Goal: Find specific page/section: Find specific page/section

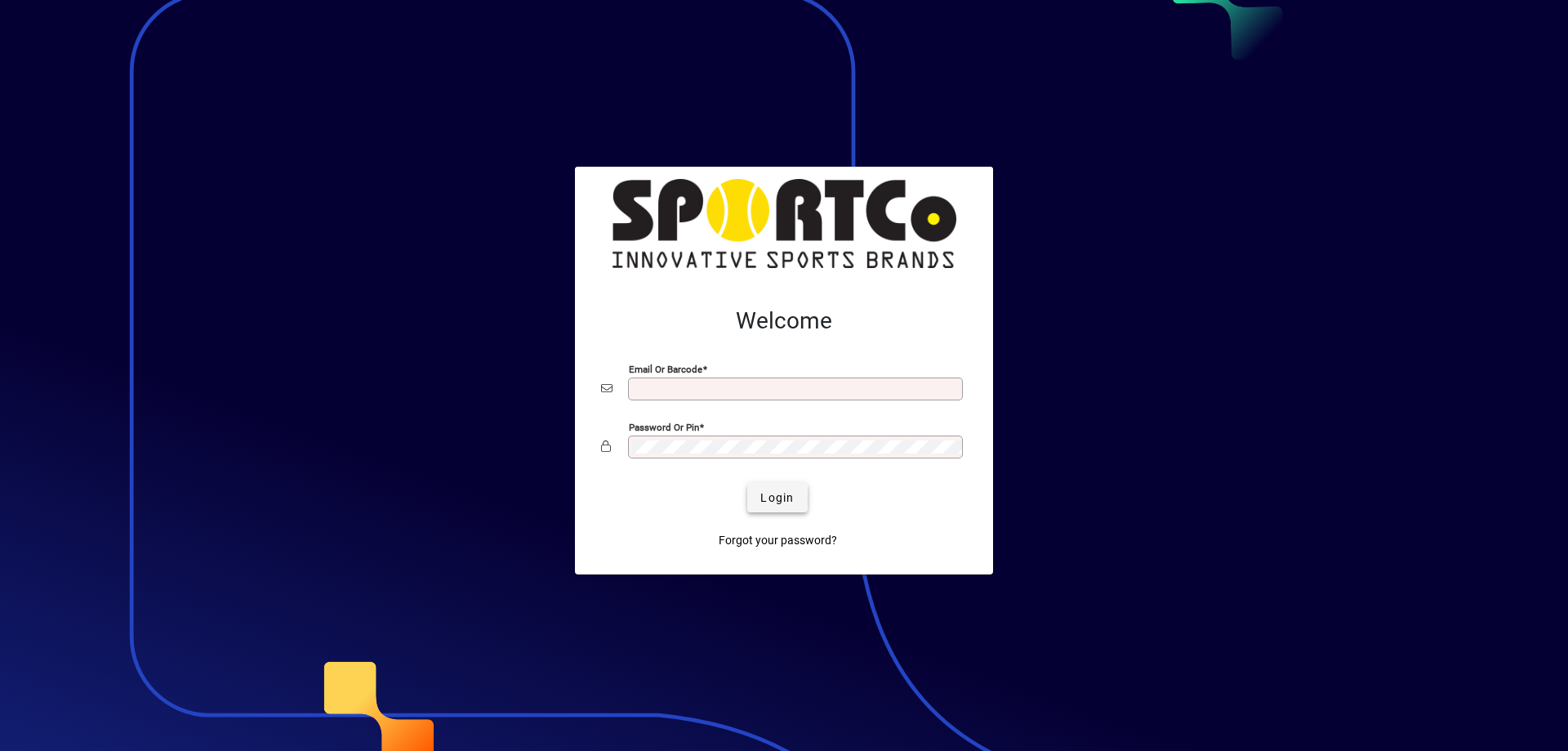
type input "**********"
click at [781, 486] on span "submit" at bounding box center [776, 497] width 59 height 39
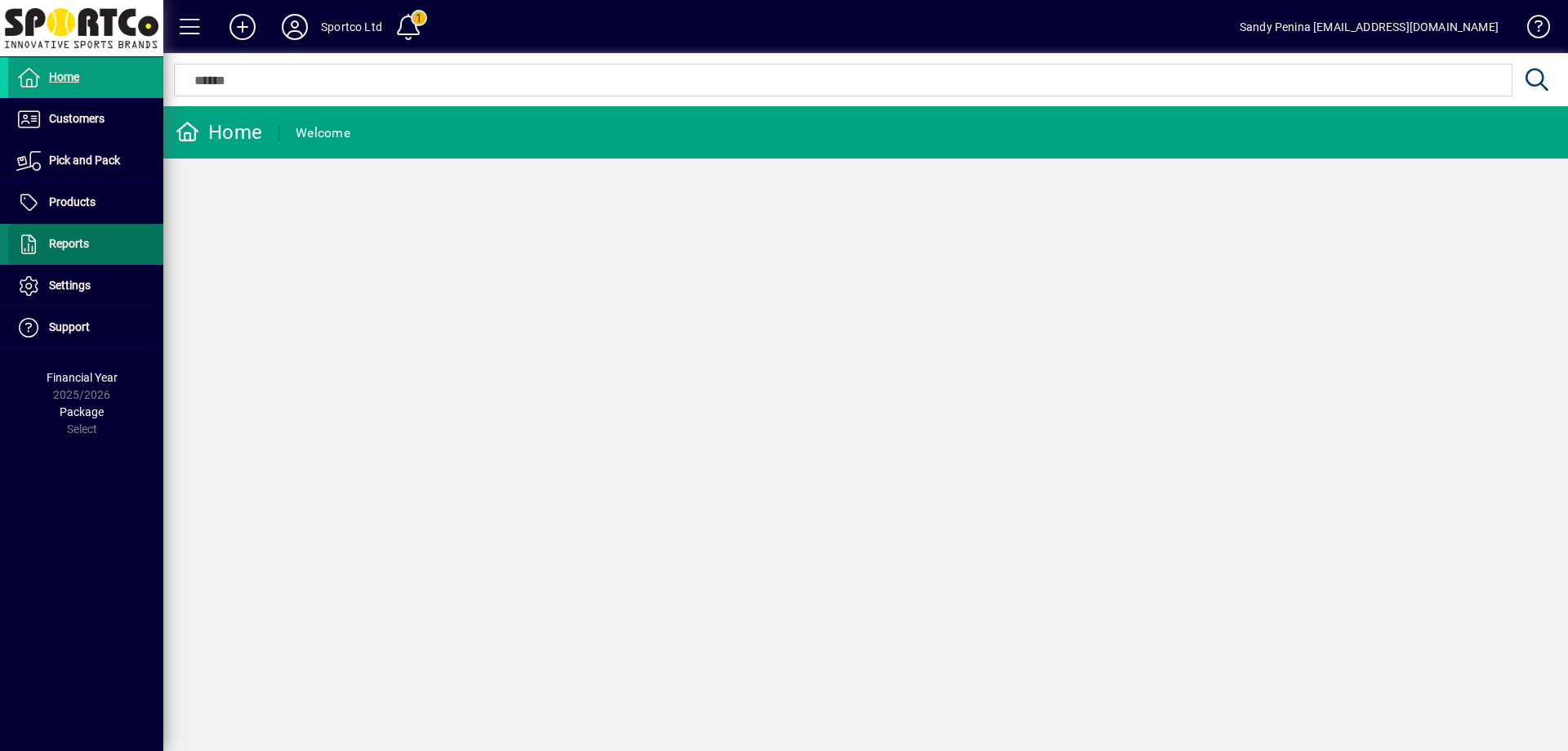
click at [67, 242] on span "Reports" at bounding box center [69, 243] width 40 height 13
